Goal: Task Accomplishment & Management: Manage account settings

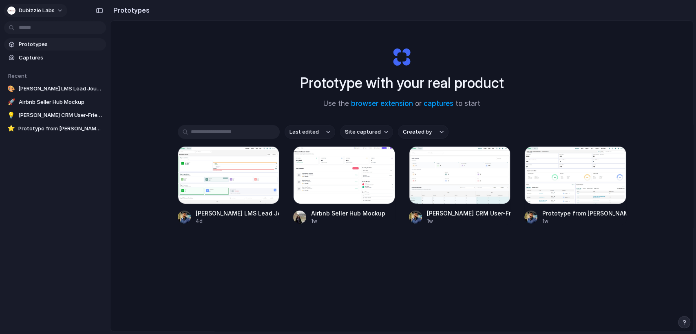
click at [47, 8] on span "Dubizzle Labs" at bounding box center [37, 11] width 36 height 8
click at [40, 29] on li "Settings" at bounding box center [40, 28] width 68 height 13
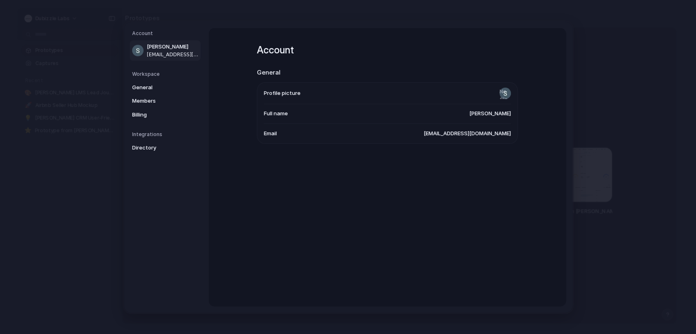
click at [157, 70] on h5 "Workspace" at bounding box center [166, 73] width 68 height 7
click at [142, 86] on span "General" at bounding box center [158, 87] width 52 height 8
